Goal: Find specific page/section: Find specific page/section

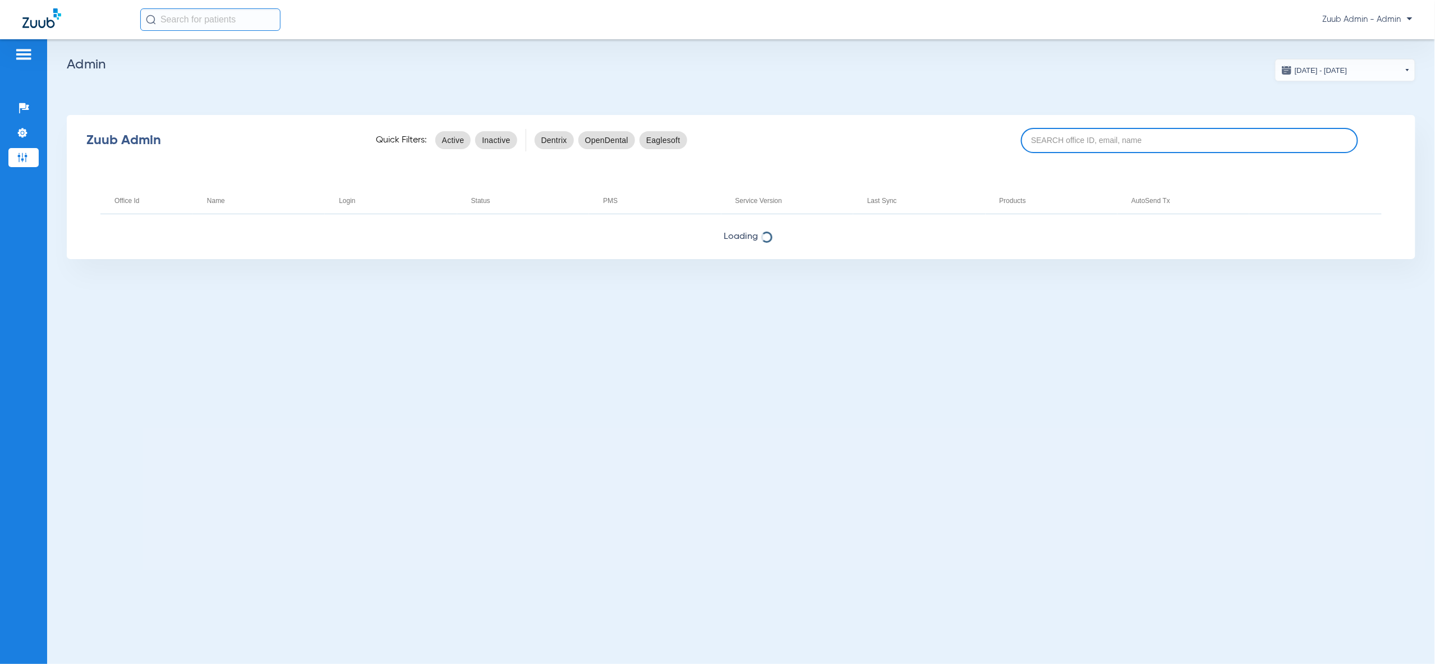
click at [1179, 140] on input at bounding box center [1189, 140] width 337 height 25
type input "[PERSON_NAME]"
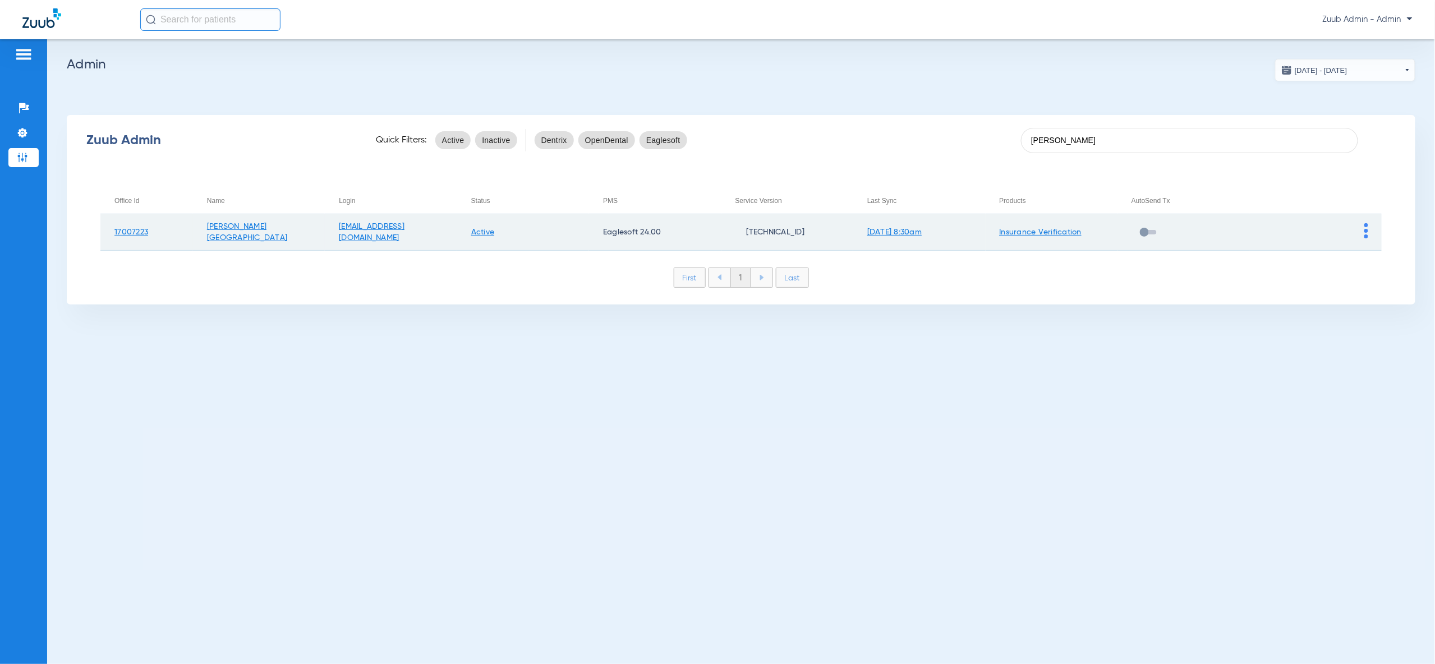
click at [1368, 232] on img at bounding box center [1366, 230] width 4 height 15
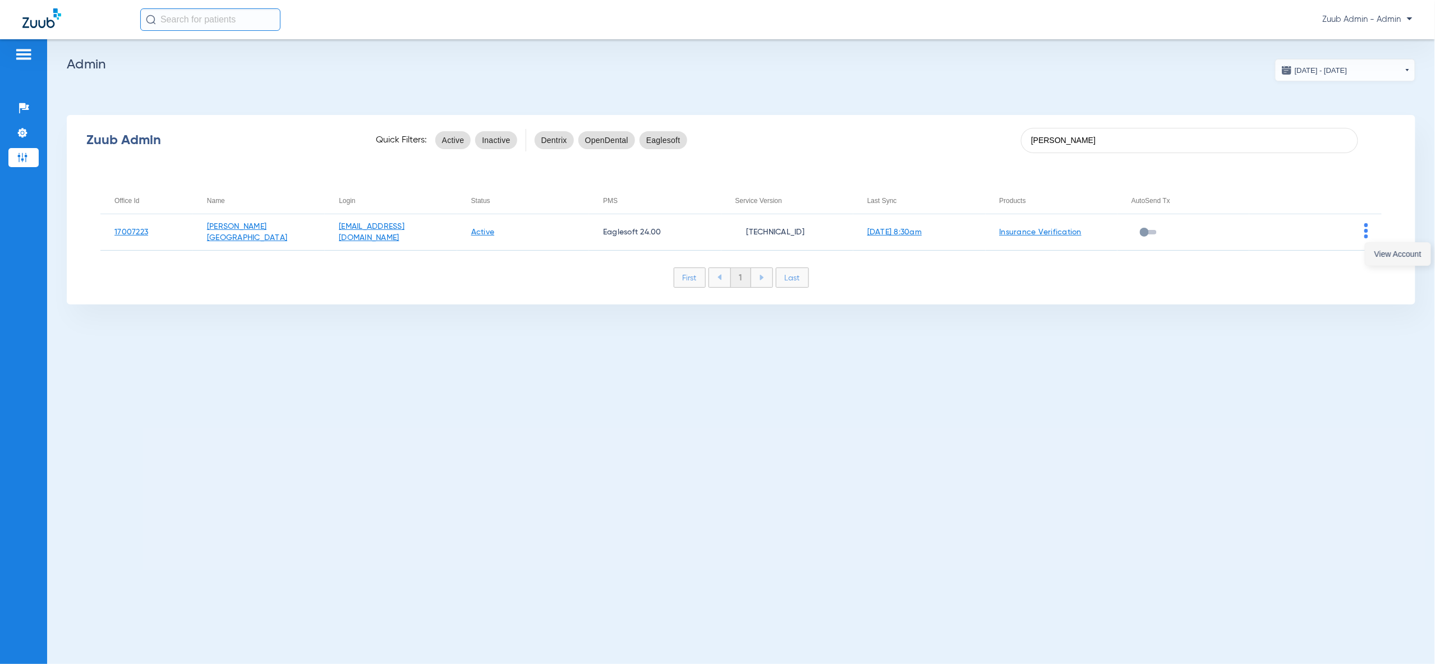
click at [1392, 253] on span "View Account" at bounding box center [1398, 254] width 47 height 8
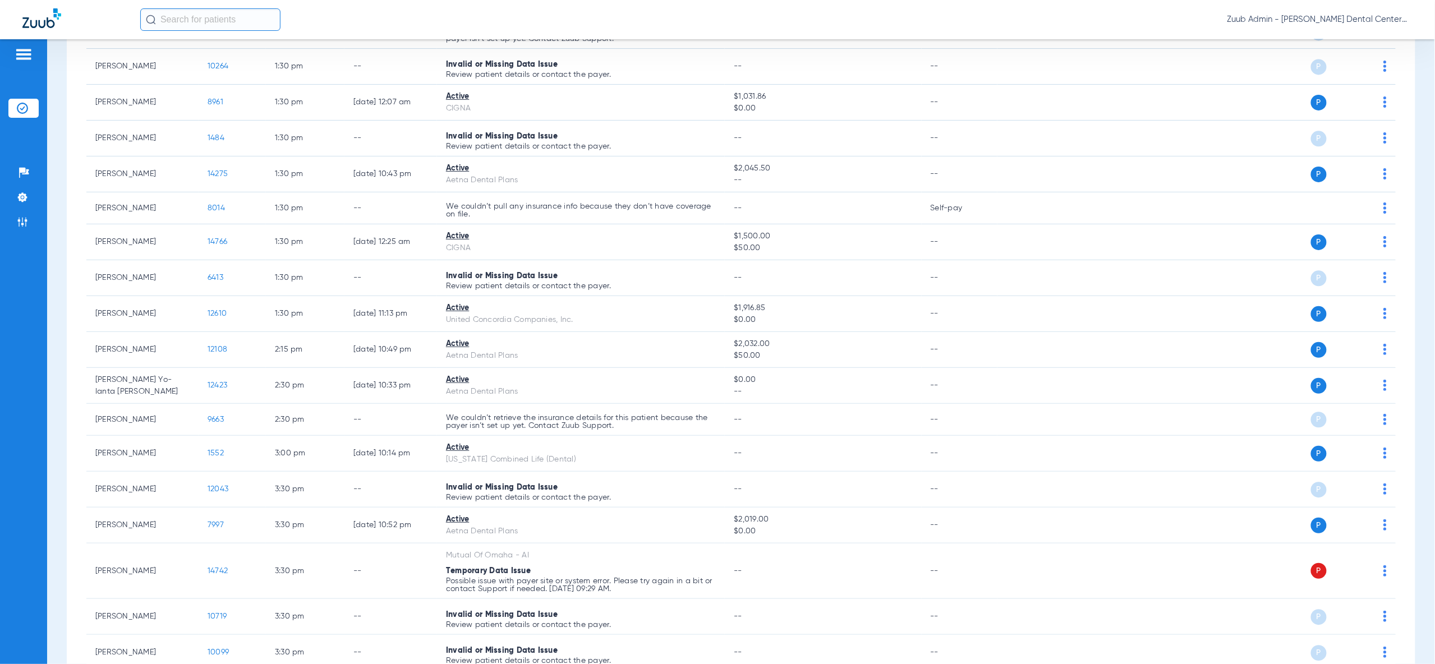
scroll to position [1353, 0]
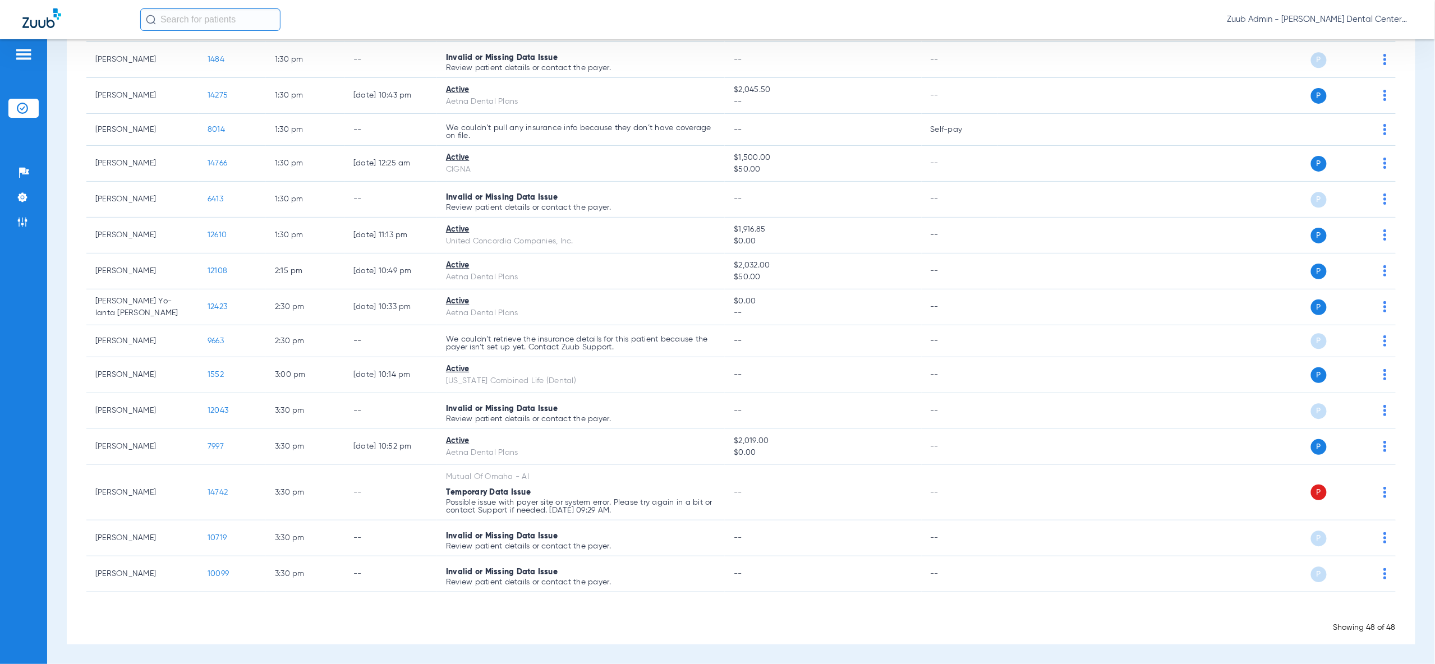
click at [253, 24] on input "text" at bounding box center [210, 19] width 140 height 22
type input "[PERSON_NAME]"
click at [194, 61] on strong "[PERSON_NAME]" at bounding box center [180, 60] width 65 height 8
